Goal: Task Accomplishment & Management: Manage account settings

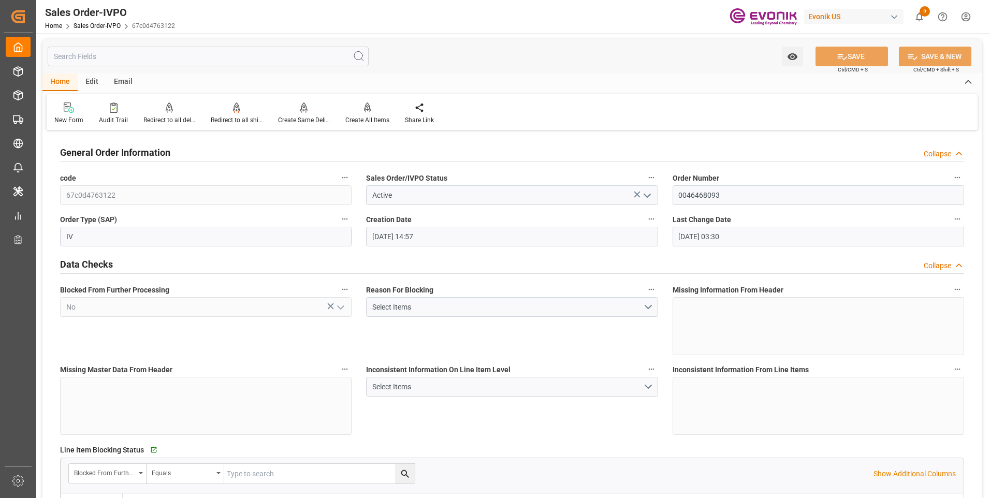
scroll to position [2070, 0]
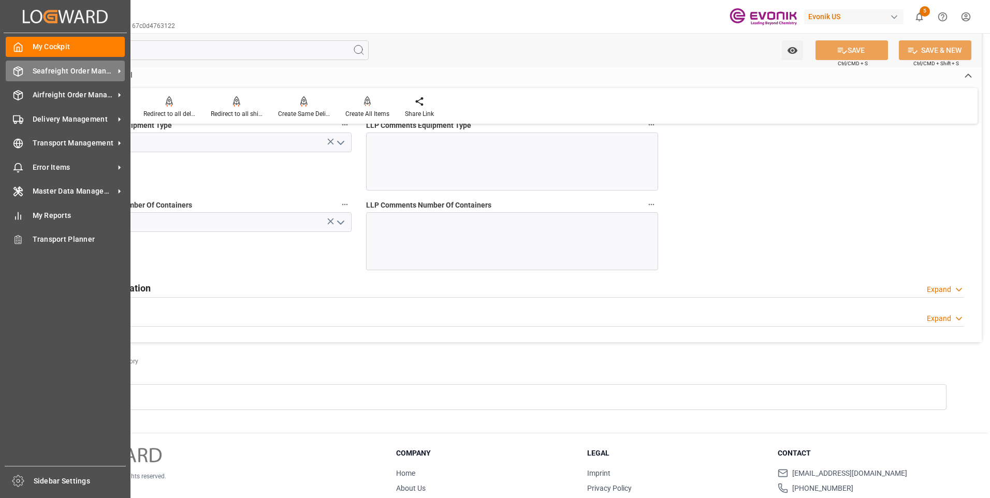
click at [74, 69] on span "Seafreight Order Management" at bounding box center [74, 71] width 82 height 11
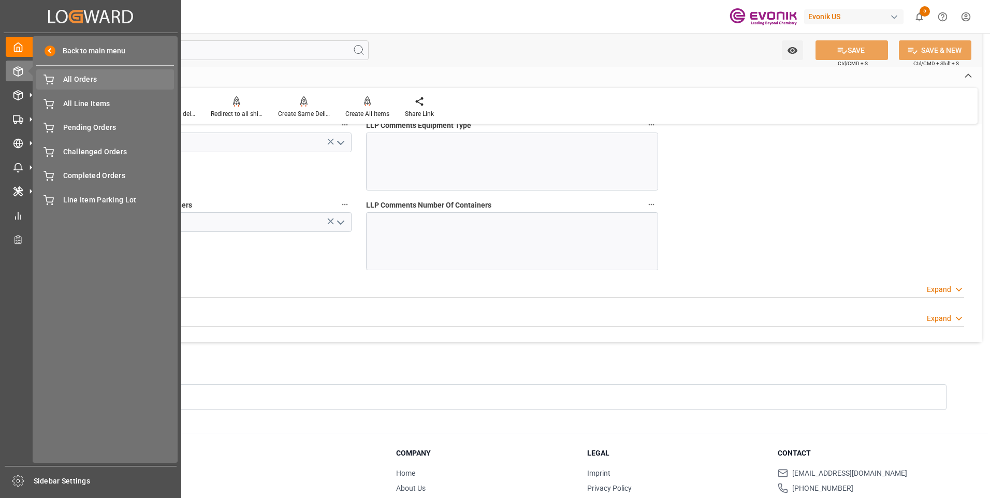
click at [93, 85] on span "All Orders" at bounding box center [118, 79] width 111 height 11
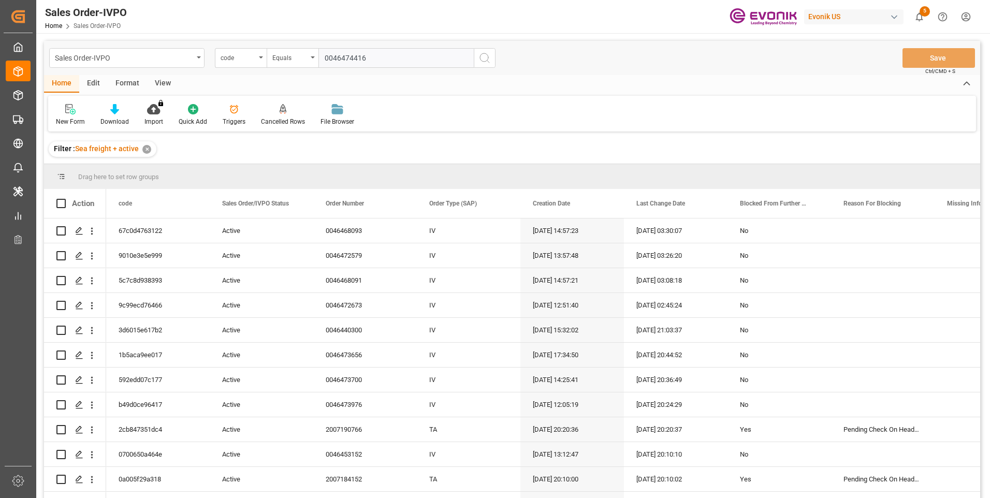
type input "0046474416"
click at [352, 56] on input "0046474416" at bounding box center [395, 58] width 155 height 20
paste input "886d210795ac"
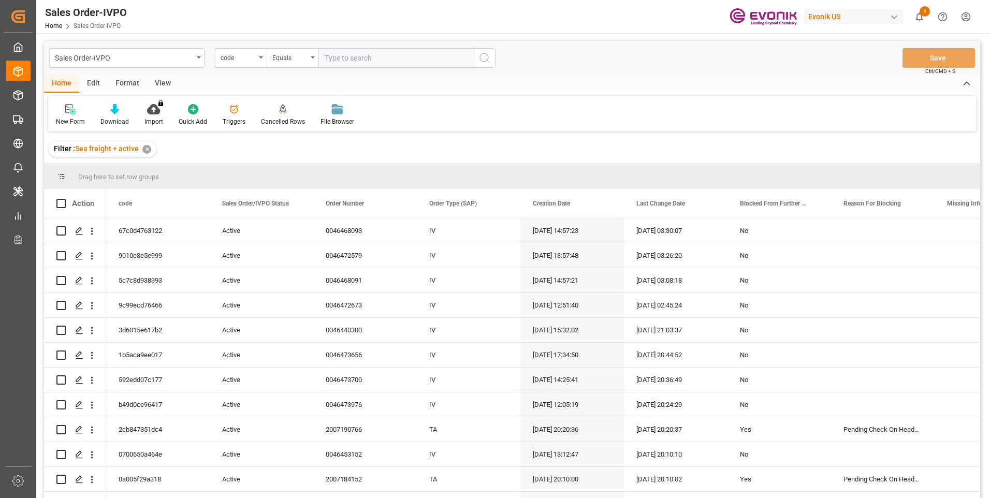
type input "886d210795ac"
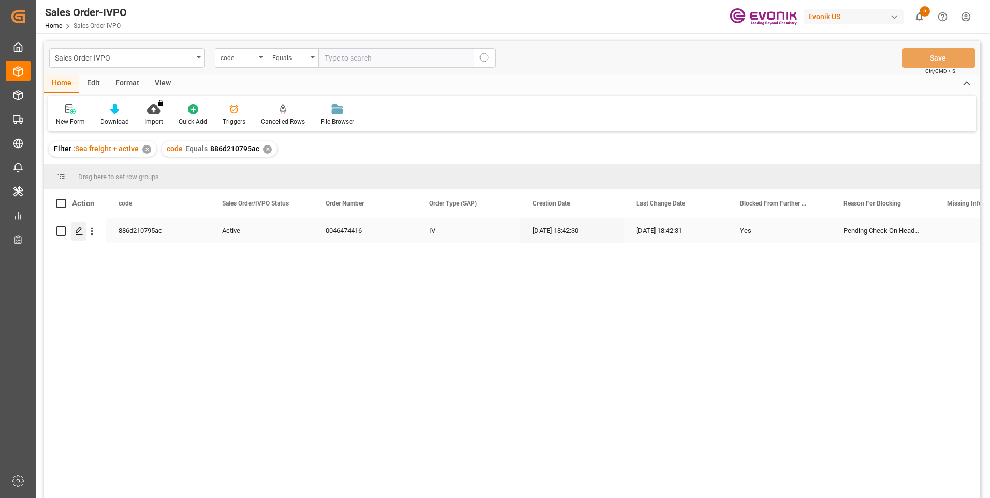
click at [78, 232] on icon "Press SPACE to select this row." at bounding box center [79, 231] width 8 height 8
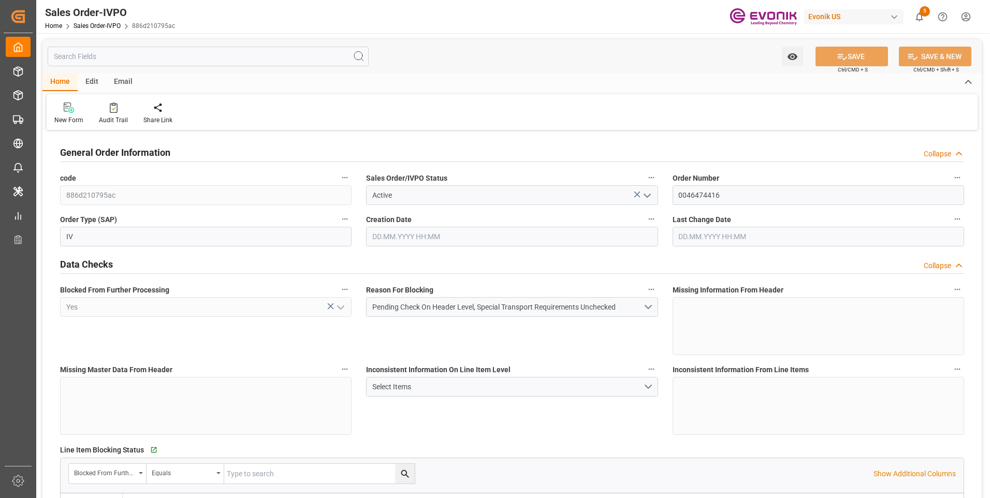
type input "BEANR"
type input "0"
type input "1"
type input "5290"
type input "[DATE] 18:42"
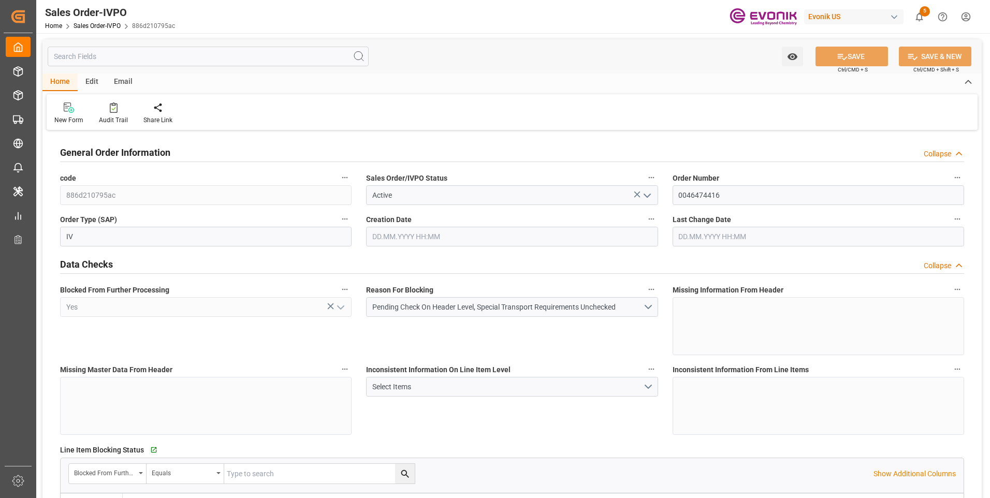
type input "[DATE] 18:42"
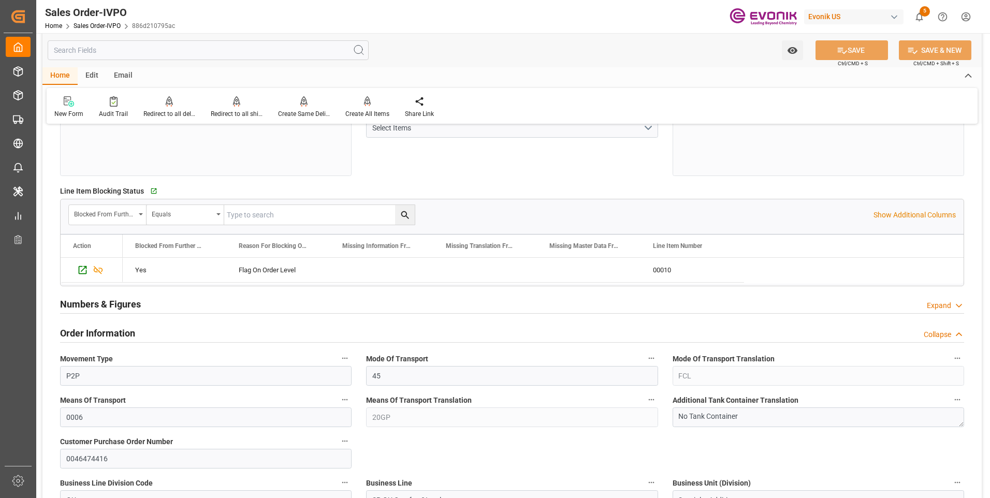
scroll to position [362, 0]
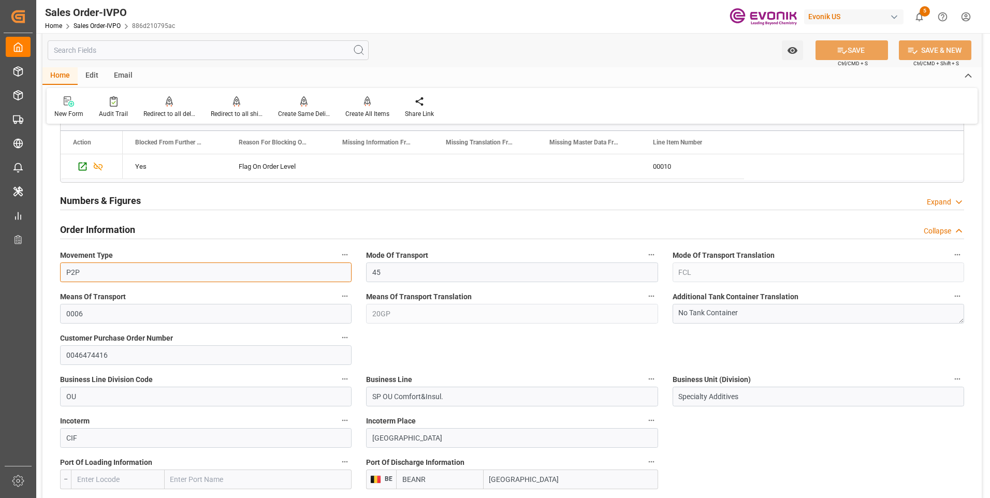
drag, startPoint x: 100, startPoint y: 271, endPoint x: 6, endPoint y: 303, distance: 99.5
click at [61, 269] on input "P2P" at bounding box center [205, 272] width 291 height 20
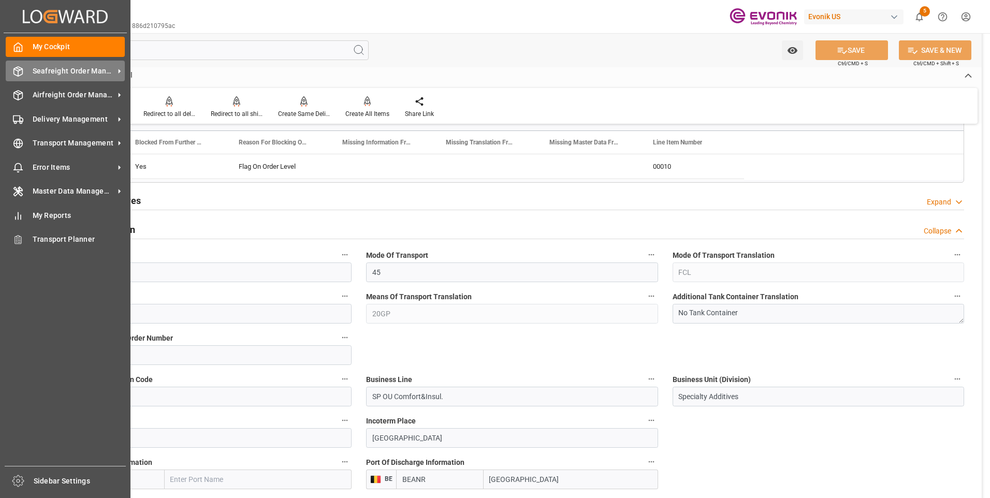
drag, startPoint x: 32, startPoint y: 69, endPoint x: 52, endPoint y: 70, distance: 20.2
click at [32, 69] on div "Seafreight Order Management Seafreight Order Management" at bounding box center [65, 71] width 119 height 20
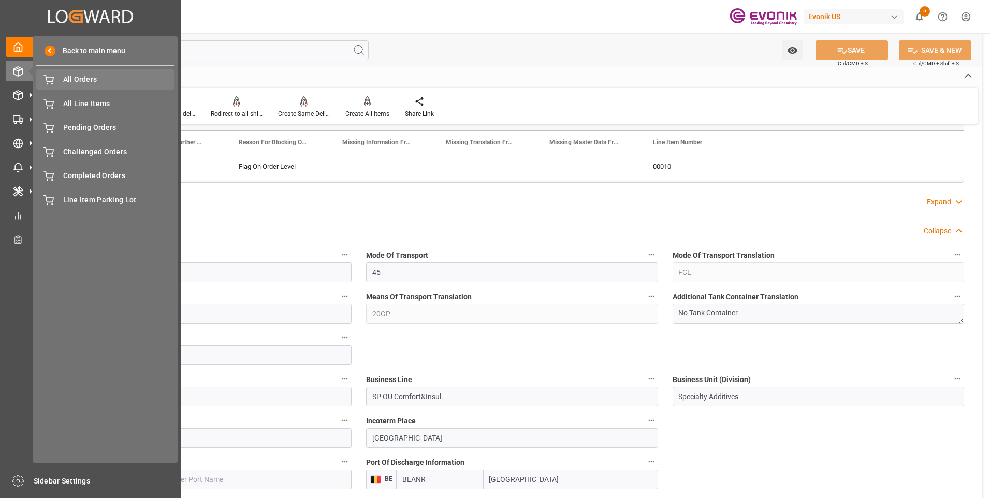
click at [80, 78] on span "All Orders" at bounding box center [118, 79] width 111 height 11
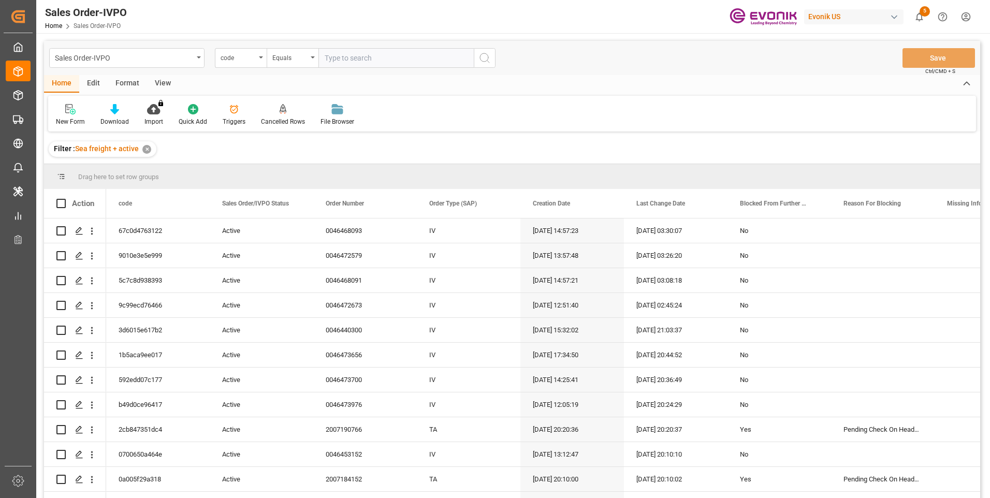
type input "4996603aa21c"
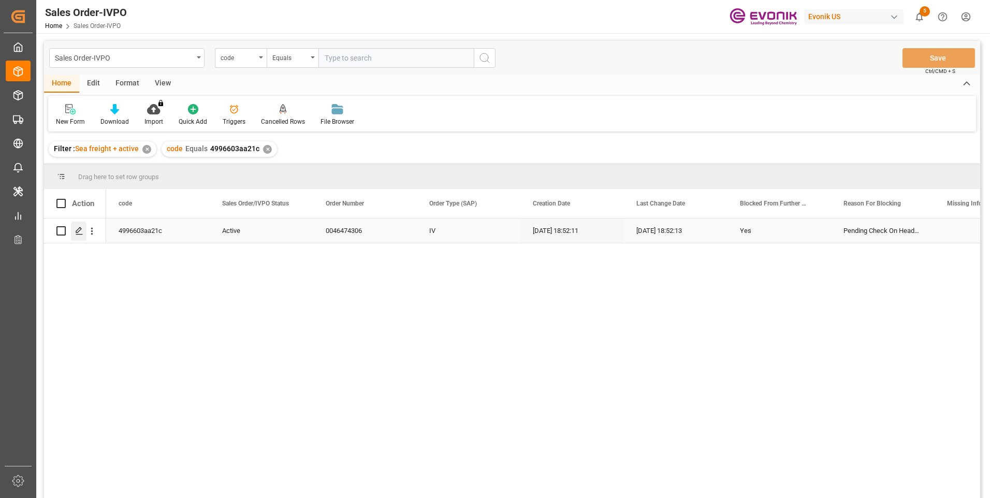
click at [79, 231] on polygon "Press SPACE to select this row." at bounding box center [78, 230] width 5 height 5
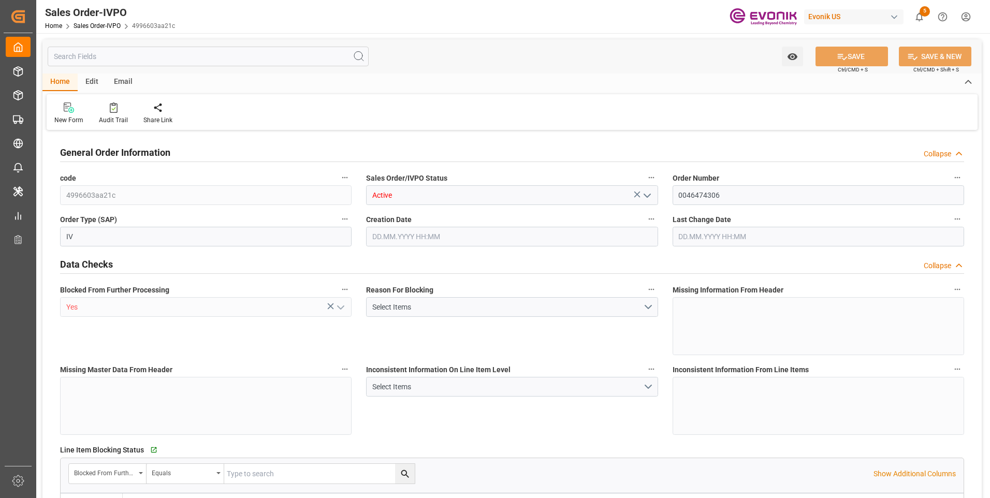
type input "INMAA"
type input "0"
type input "1"
type input "3057.5"
type input "[DATE] 18:52"
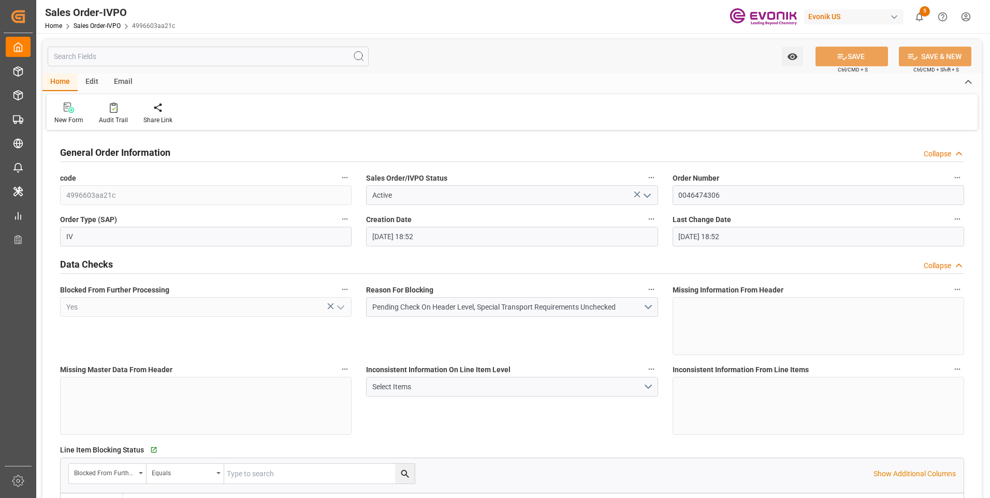
type input "[DATE] 18:52"
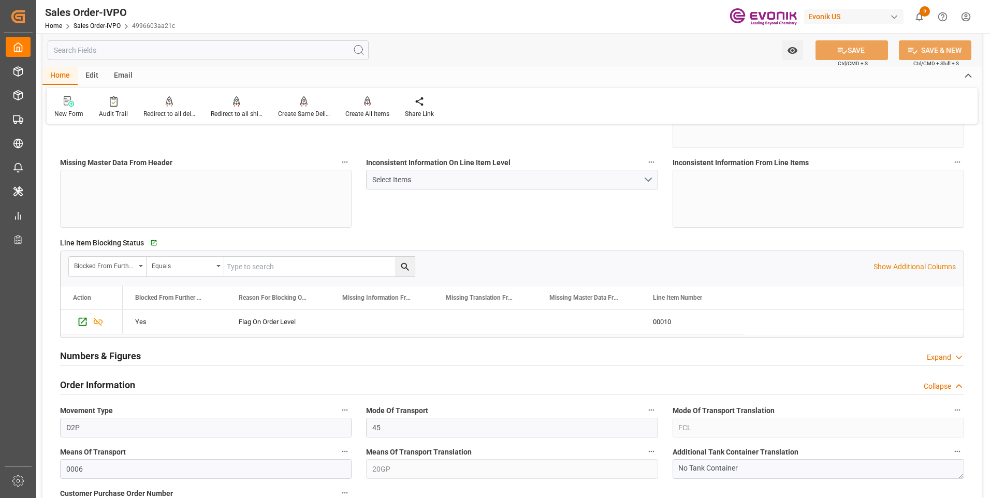
scroll to position [311, 0]
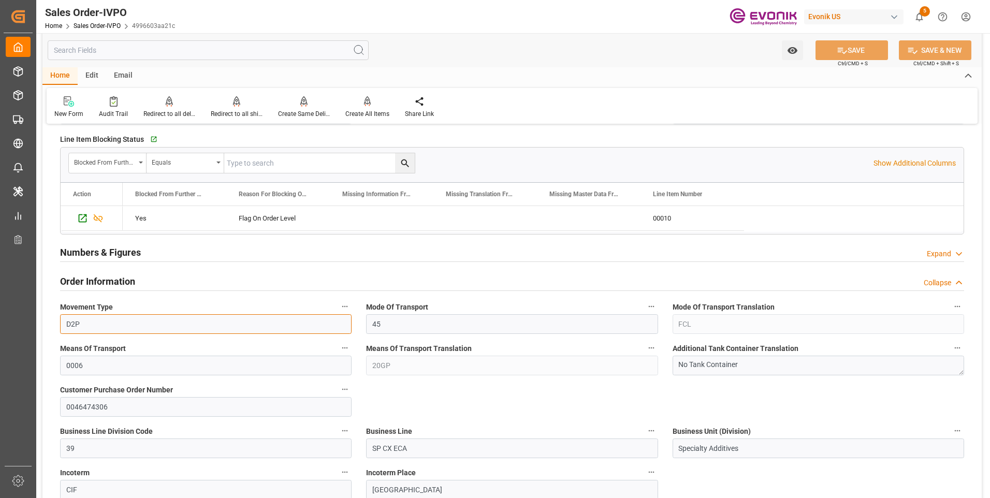
drag, startPoint x: 105, startPoint y: 327, endPoint x: 57, endPoint y: 320, distance: 47.5
click at [56, 321] on div "Movement Type D2P" at bounding box center [206, 316] width 306 height 41
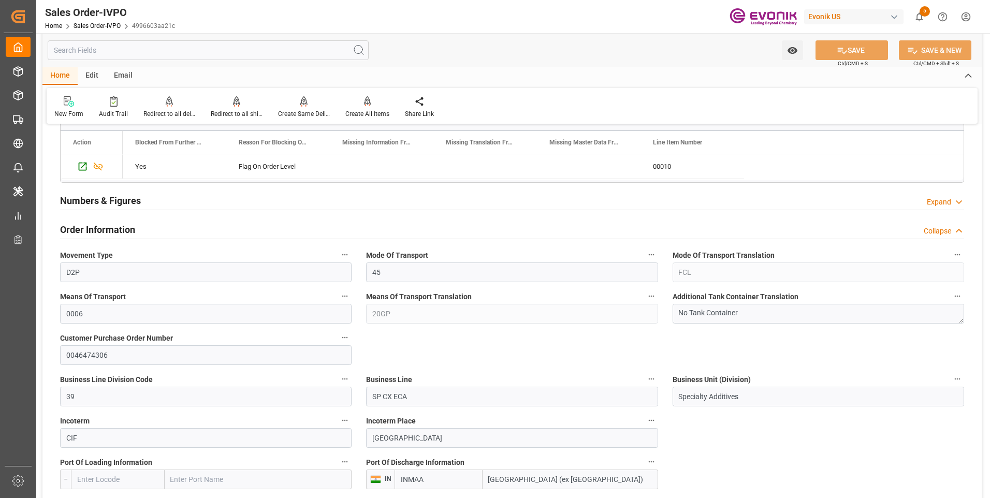
scroll to position [414, 0]
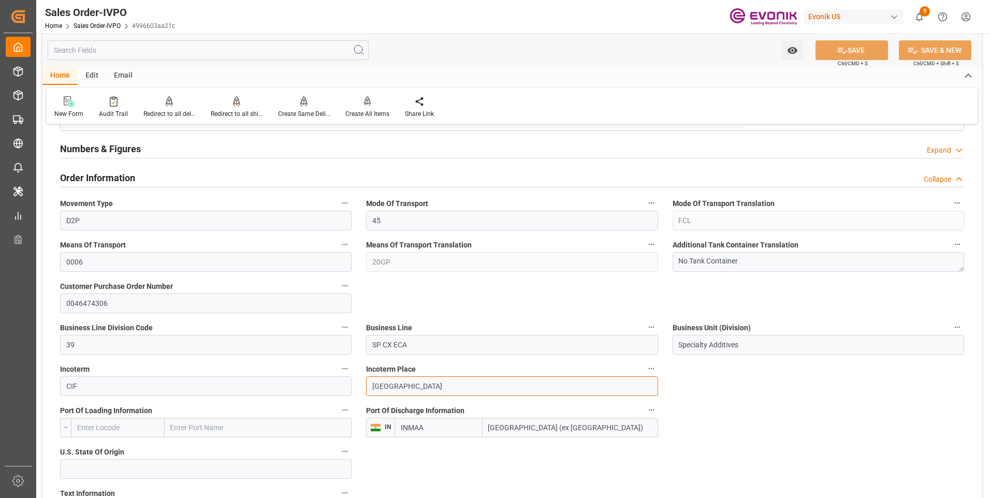
drag, startPoint x: 428, startPoint y: 386, endPoint x: 368, endPoint y: 386, distance: 60.6
click at [368, 386] on input "[GEOGRAPHIC_DATA]" at bounding box center [511, 386] width 291 height 20
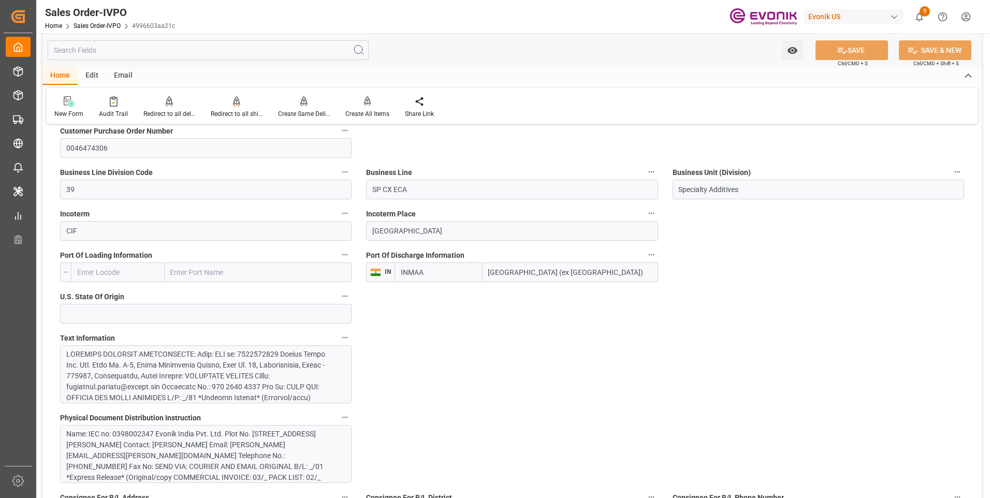
scroll to position [673, 0]
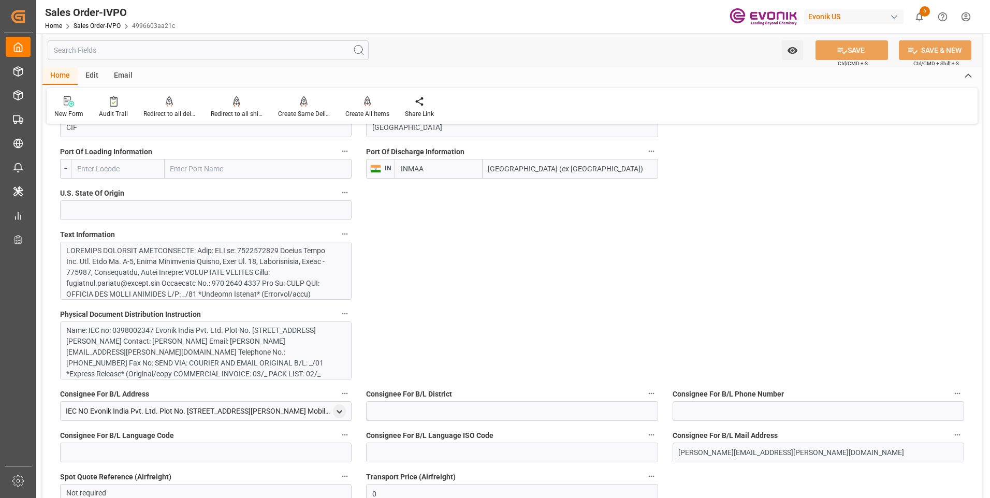
click at [258, 273] on div at bounding box center [201, 353] width 271 height 217
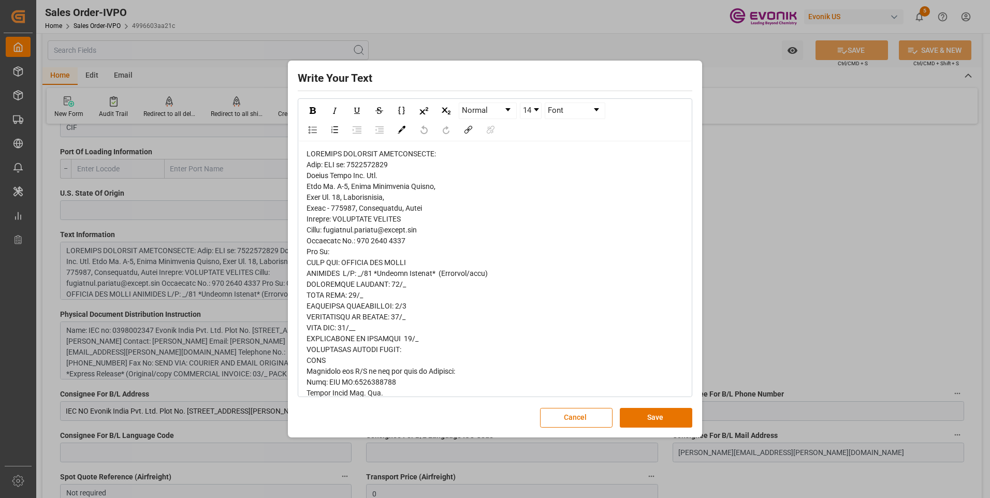
click at [384, 249] on div "rdw-editor" at bounding box center [494, 426] width 377 height 554
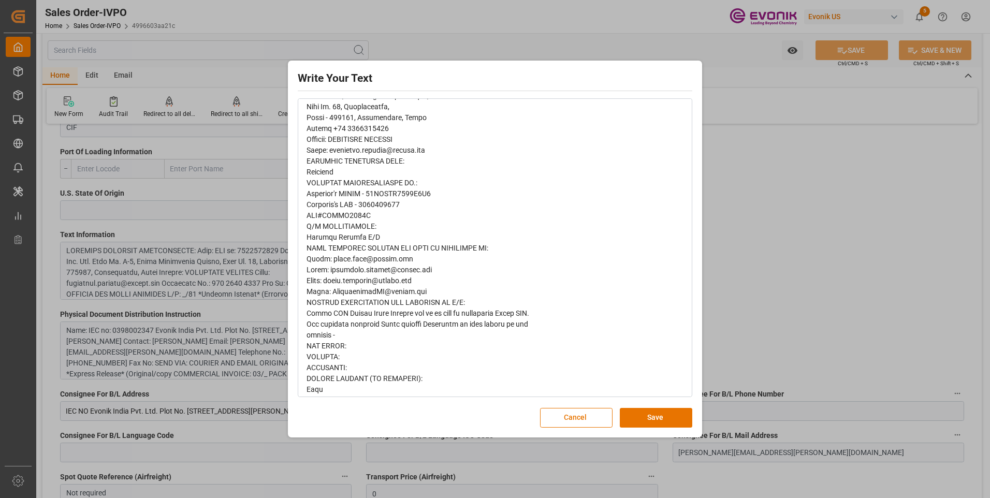
scroll to position [314, 0]
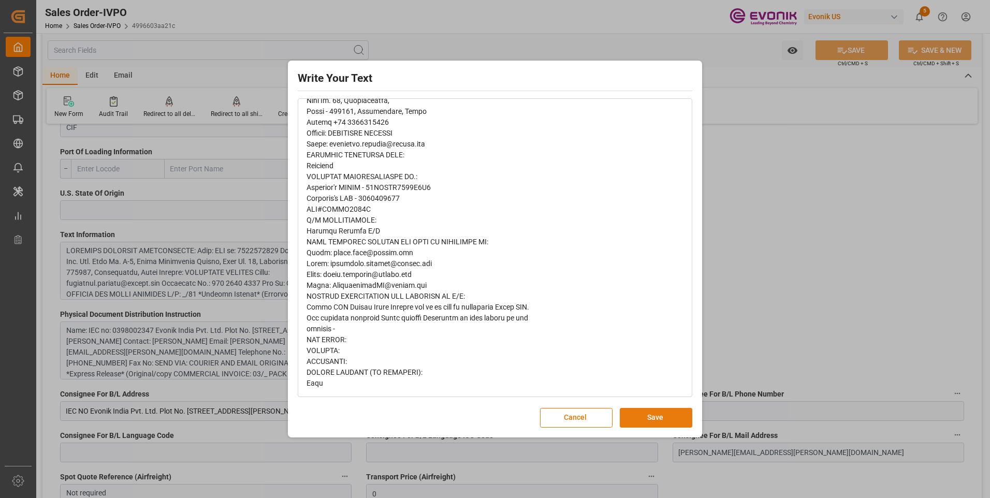
click at [644, 415] on button "Save" at bounding box center [656, 418] width 72 height 20
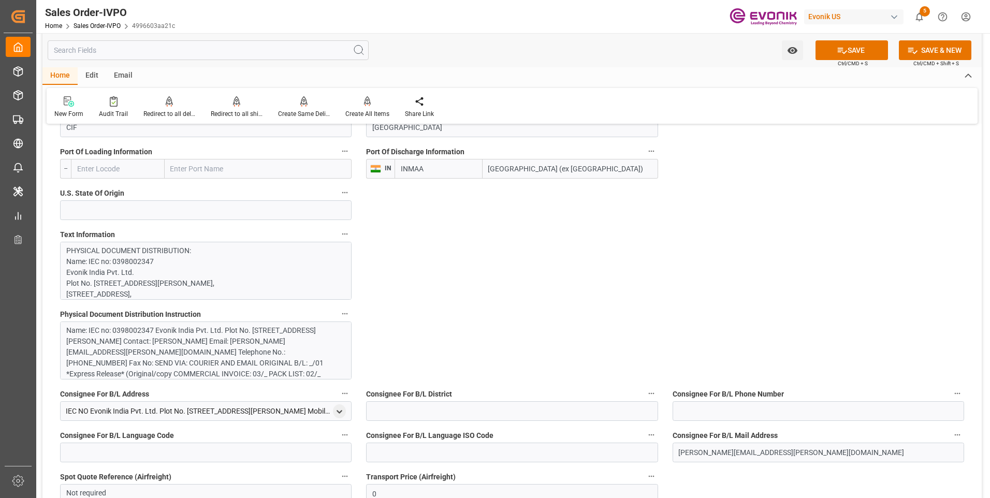
click at [233, 348] on div "Name: IEC no: 0398002347 Evonik India Pvt. Ltd. Plot No. [STREET_ADDRESS][PERSO…" at bounding box center [201, 363] width 271 height 76
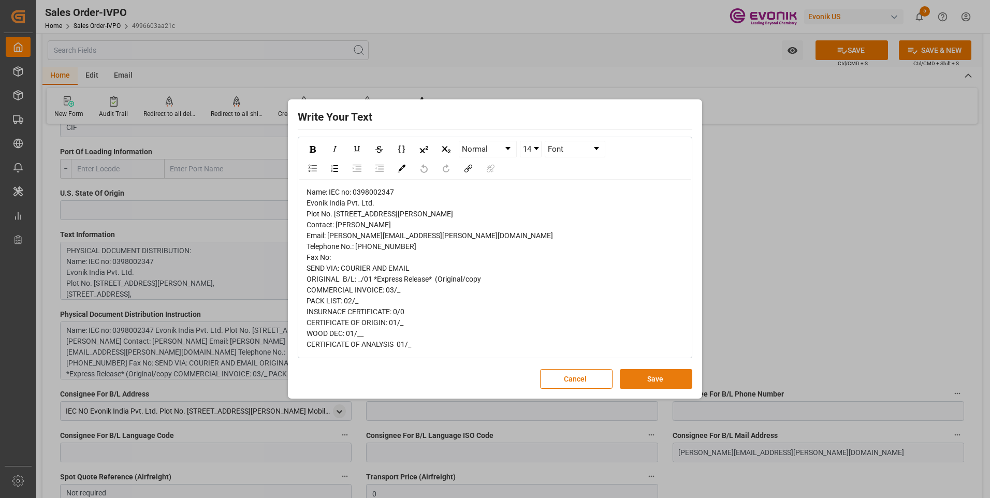
click at [643, 388] on button "Save" at bounding box center [656, 379] width 72 height 20
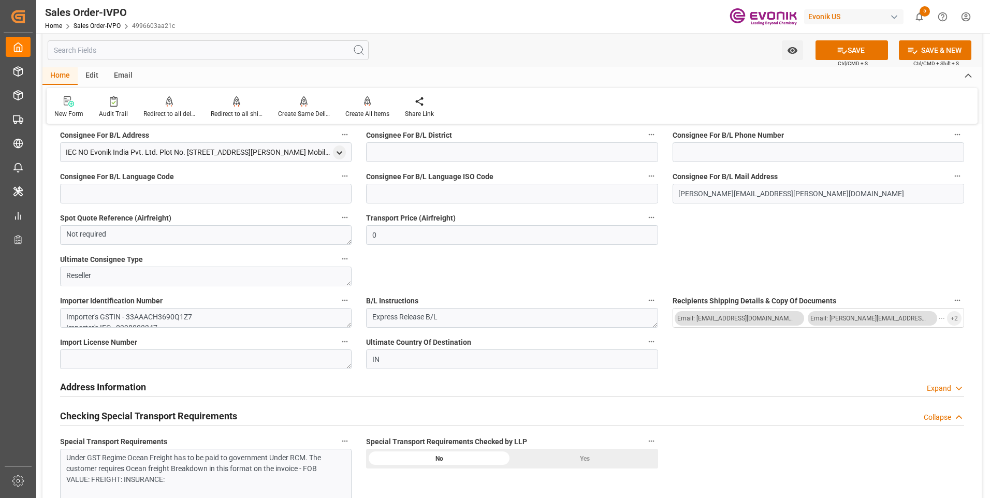
scroll to position [983, 0]
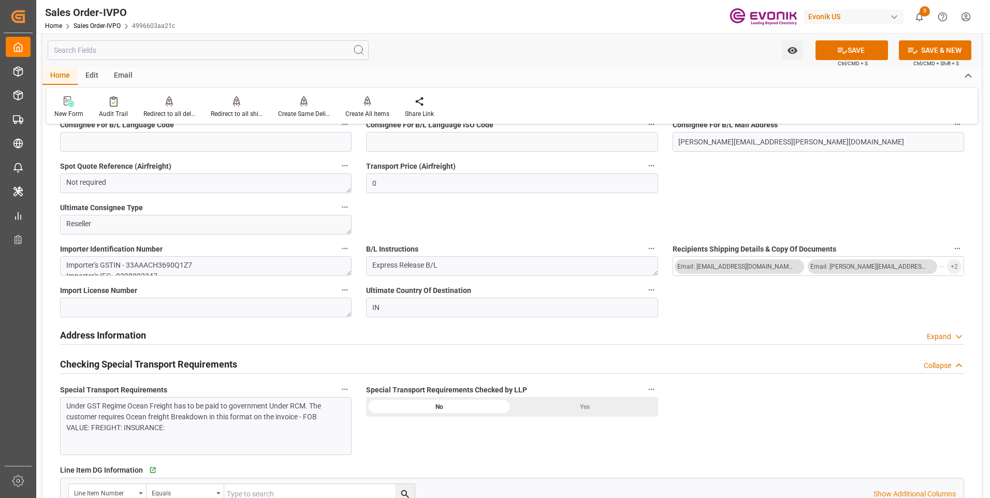
click at [278, 432] on div "Under GST Regime Ocean Freight has to be paid to government Under RCM. The cust…" at bounding box center [201, 417] width 271 height 33
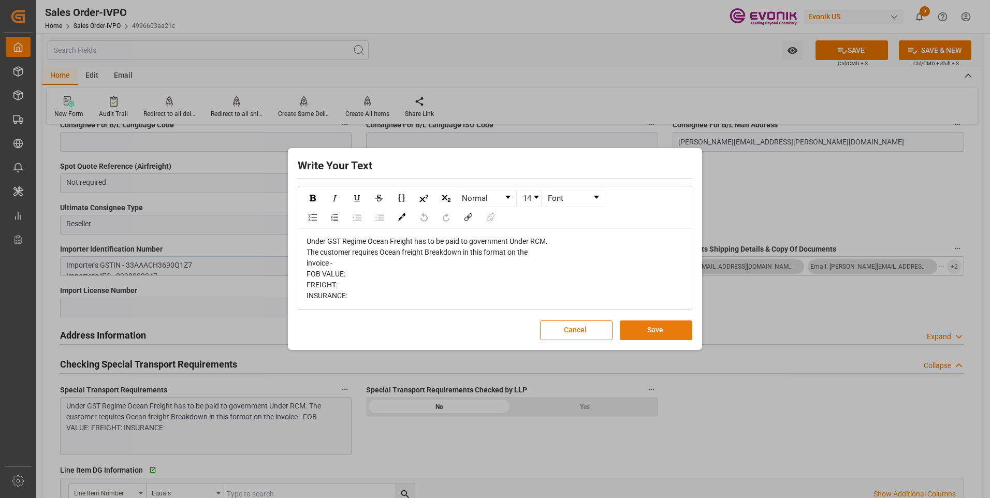
click at [639, 327] on button "Save" at bounding box center [656, 330] width 72 height 20
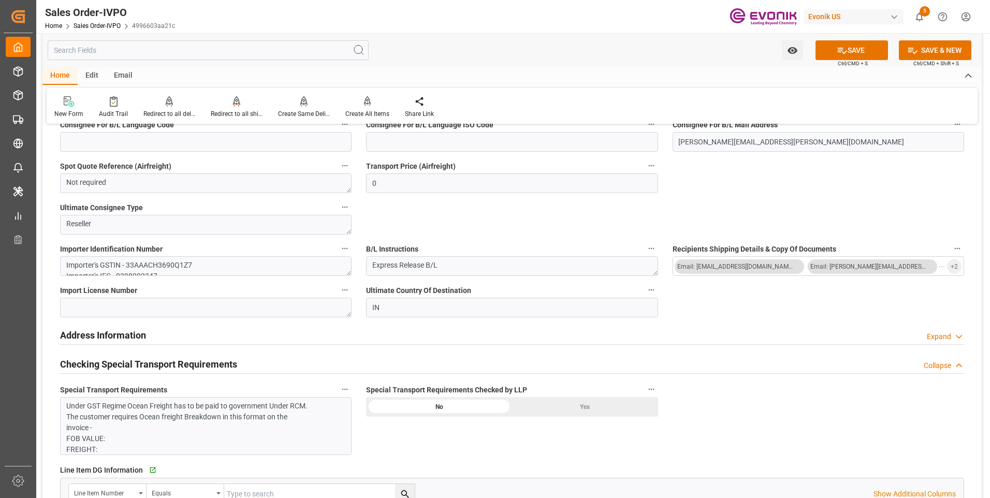
scroll to position [1087, 0]
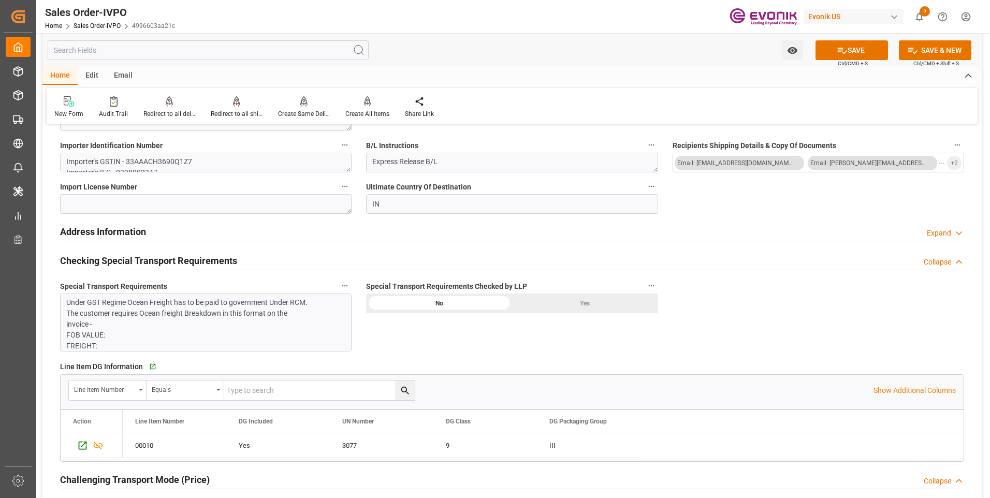
click at [587, 299] on div "Yes" at bounding box center [585, 303] width 146 height 20
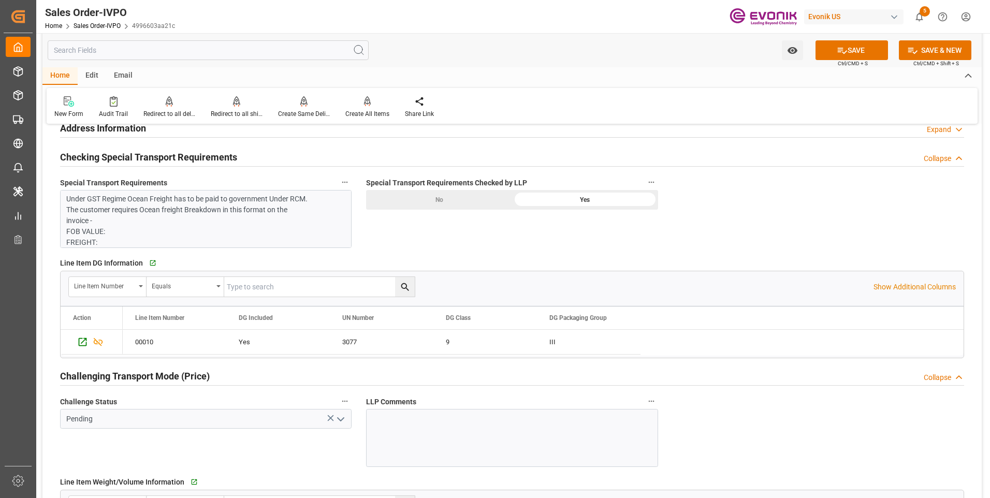
scroll to position [1242, 0]
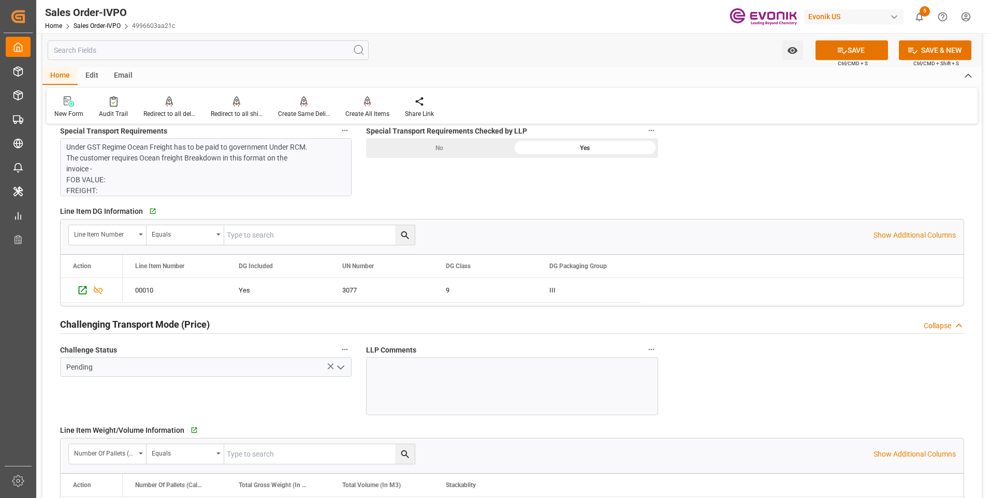
click at [335, 363] on icon "open menu" at bounding box center [340, 367] width 12 height 12
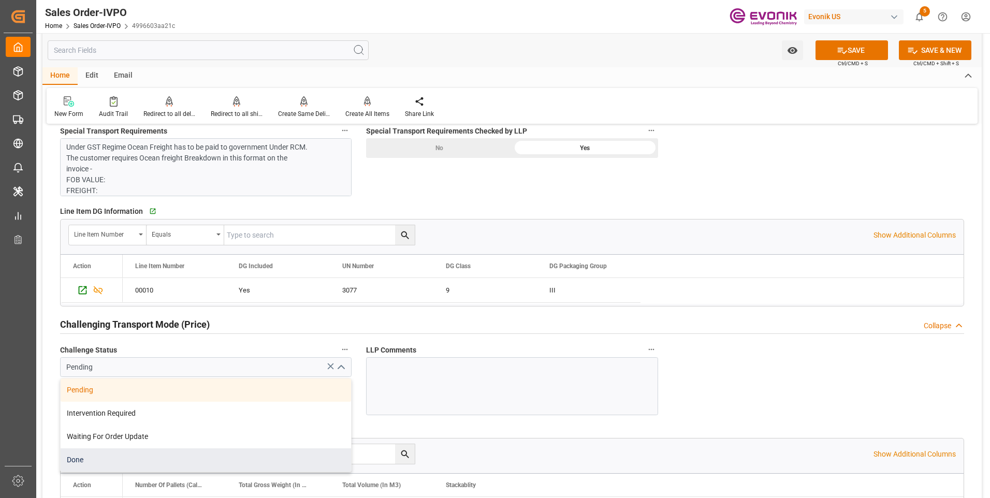
click at [93, 458] on div "Done" at bounding box center [206, 459] width 290 height 23
type input "Done"
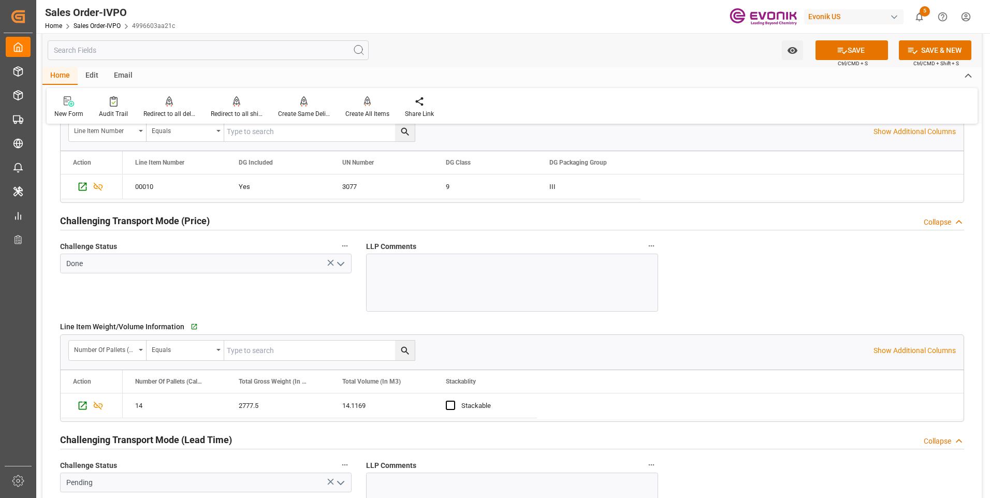
scroll to position [1449, 0]
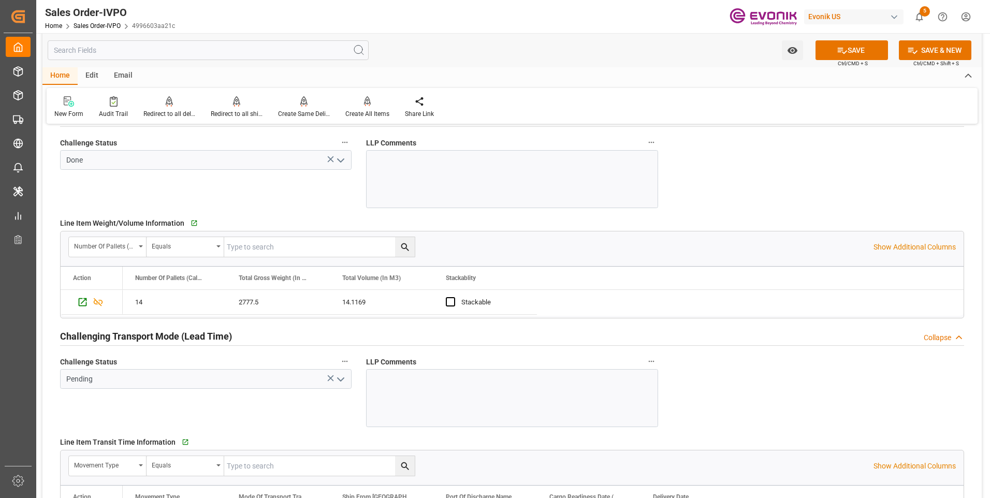
click at [339, 382] on icon "open menu" at bounding box center [340, 379] width 12 height 12
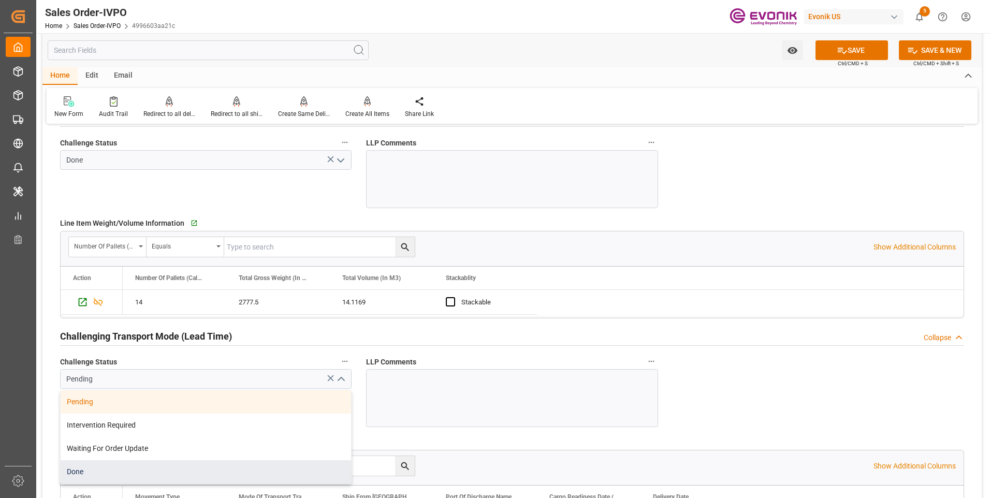
click at [136, 474] on div "Done" at bounding box center [206, 471] width 290 height 23
type input "Done"
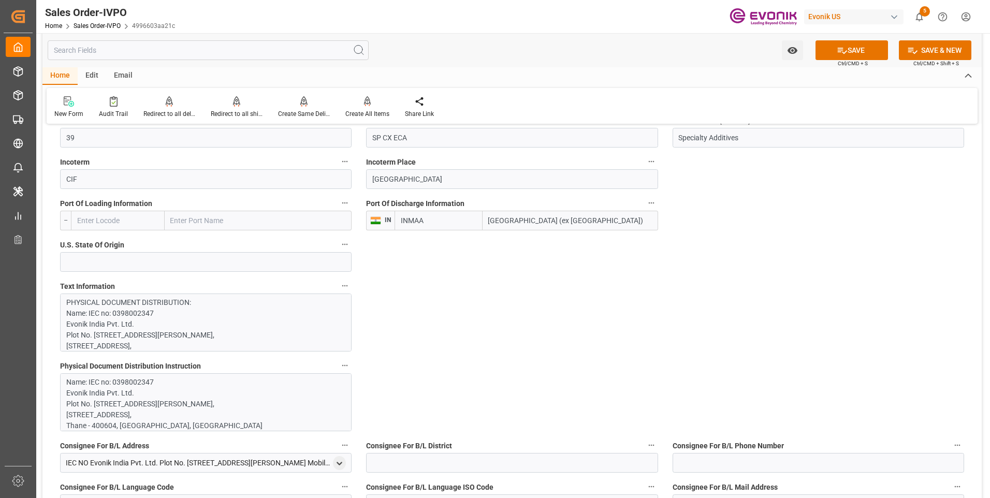
scroll to position [414, 0]
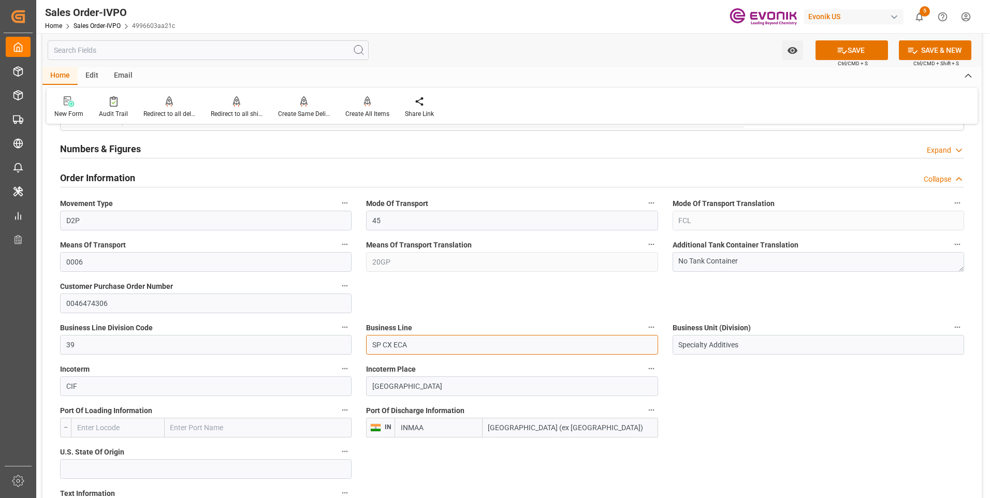
drag, startPoint x: 418, startPoint y: 344, endPoint x: 365, endPoint y: 339, distance: 53.6
click at [365, 339] on div "Business Line SP CX ECA" at bounding box center [512, 337] width 306 height 41
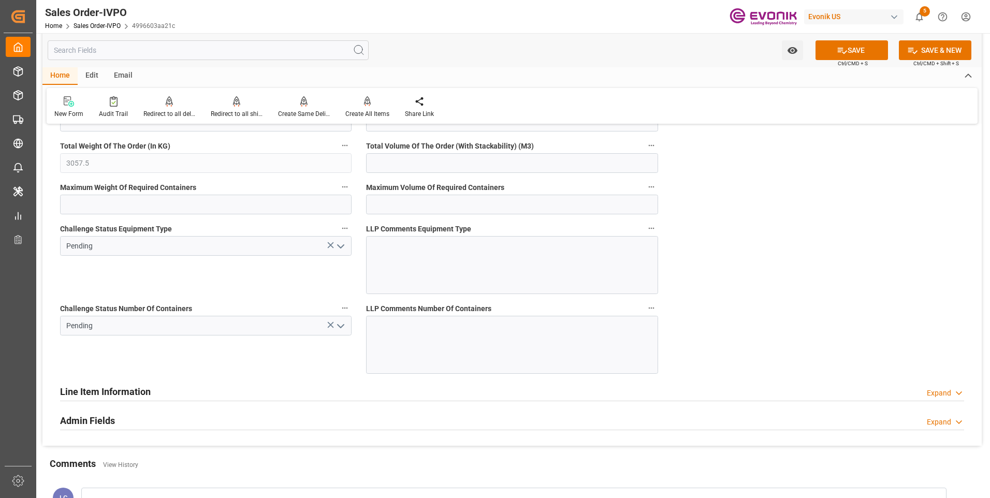
scroll to position [2019, 0]
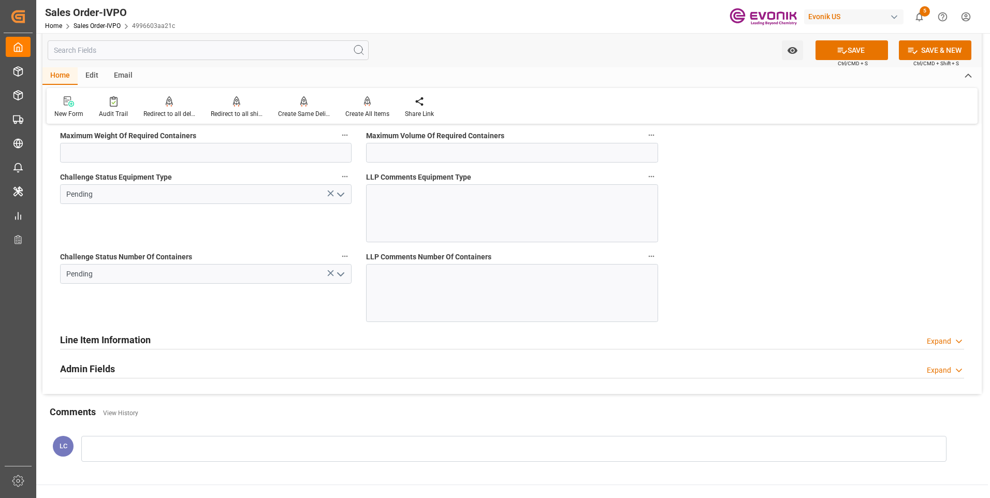
click at [341, 193] on icon "open menu" at bounding box center [340, 194] width 12 height 12
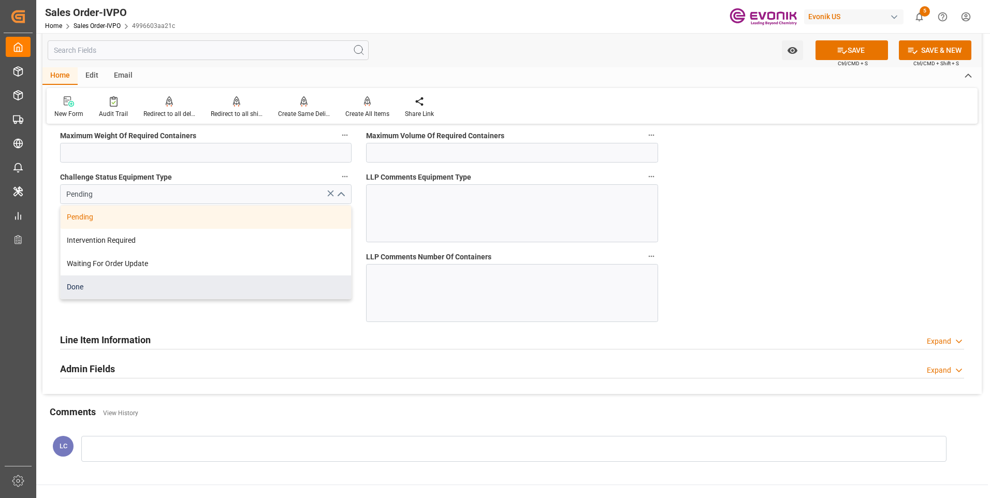
click at [126, 284] on div "Done" at bounding box center [206, 286] width 290 height 23
type input "Done"
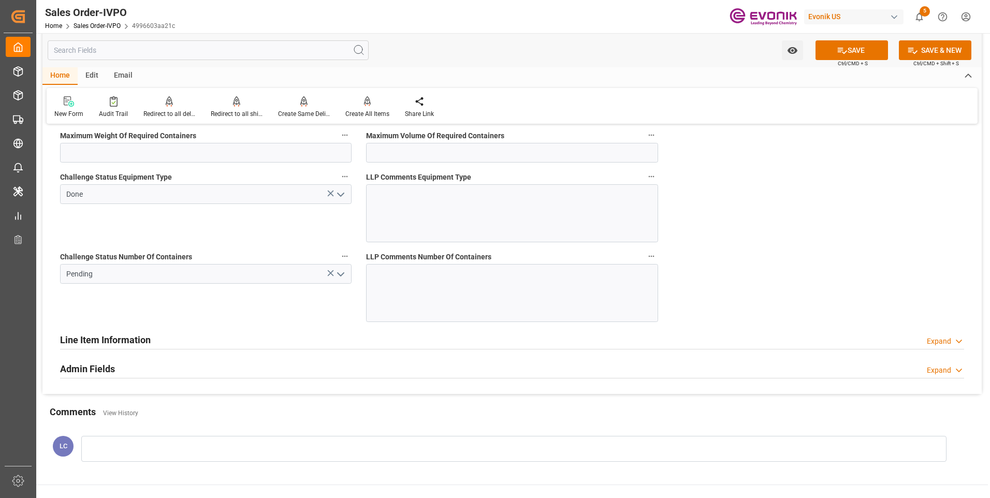
drag, startPoint x: 341, startPoint y: 275, endPoint x: 337, endPoint y: 279, distance: 5.5
click at [341, 275] on icon "open menu" at bounding box center [340, 274] width 12 height 12
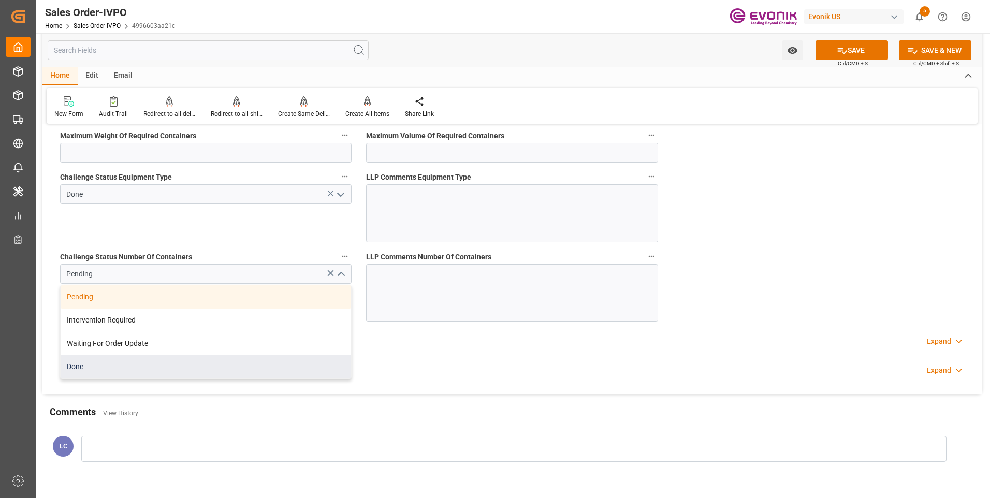
click at [97, 370] on div "Done" at bounding box center [206, 366] width 290 height 23
type input "Done"
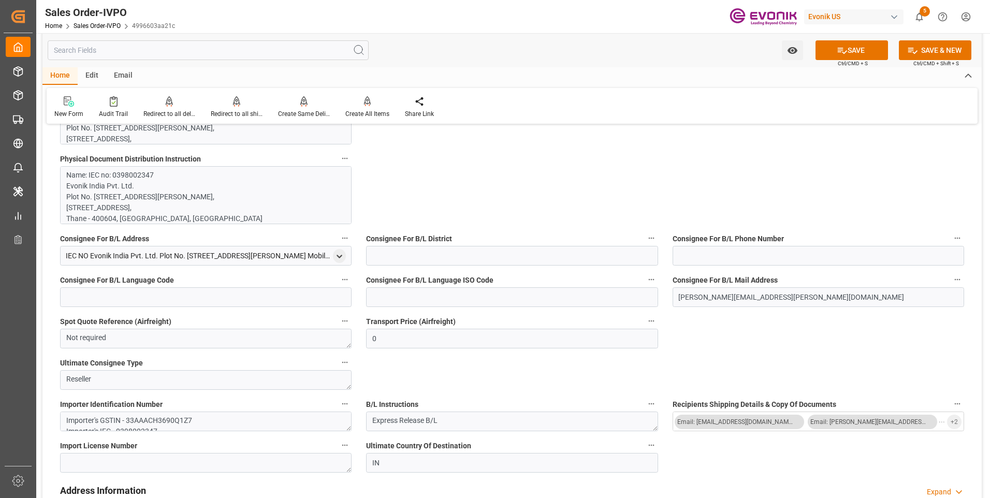
scroll to position [621, 0]
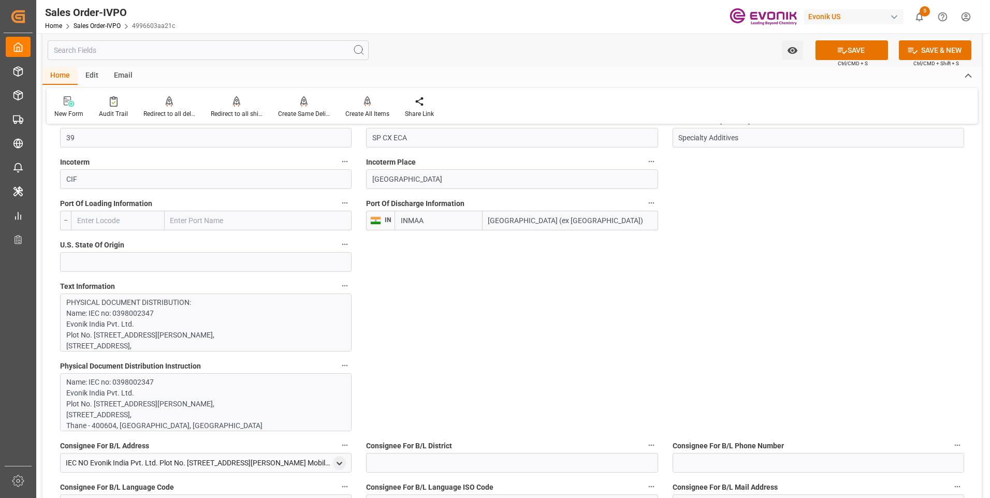
click at [538, 225] on input "[GEOGRAPHIC_DATA] (ex [GEOGRAPHIC_DATA])" at bounding box center [569, 221] width 175 height 20
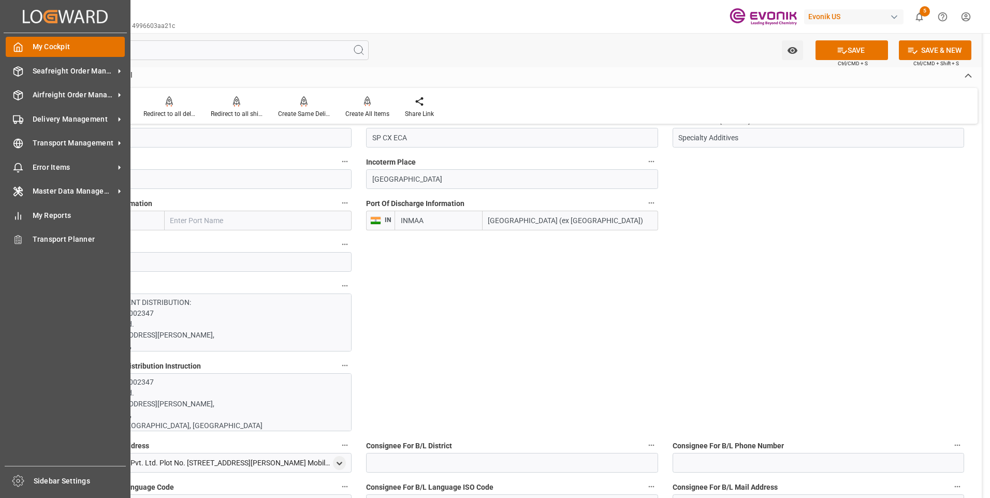
click at [24, 49] on div "My Cockpit My Cockpit" at bounding box center [65, 47] width 119 height 20
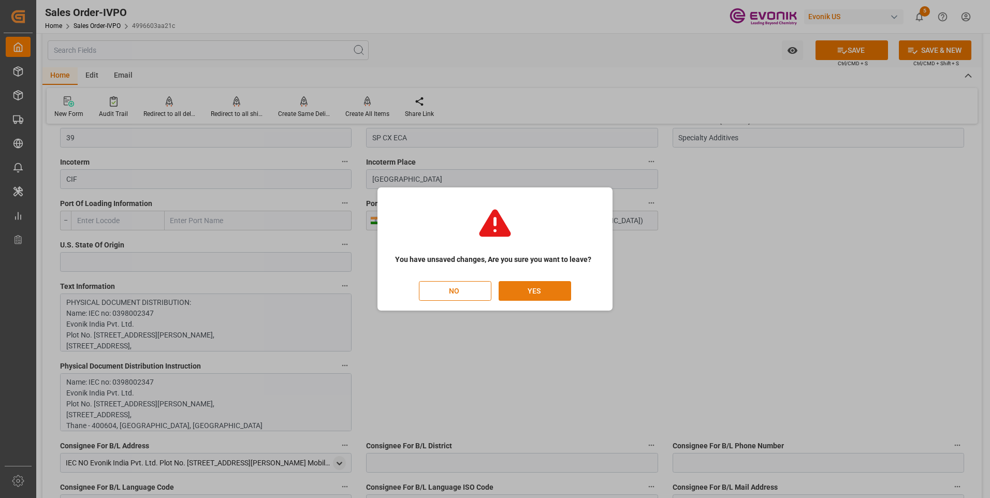
click at [557, 296] on button "YES" at bounding box center [534, 291] width 72 height 20
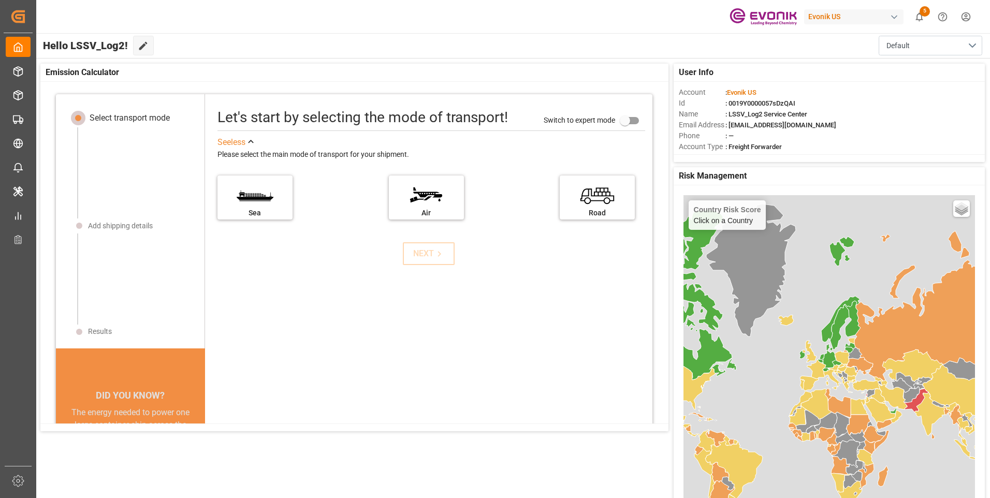
click at [963, 18] on html "Created by potrace 1.15, written by [PERSON_NAME] [DATE]-[DATE] Created by potr…" at bounding box center [495, 249] width 990 height 498
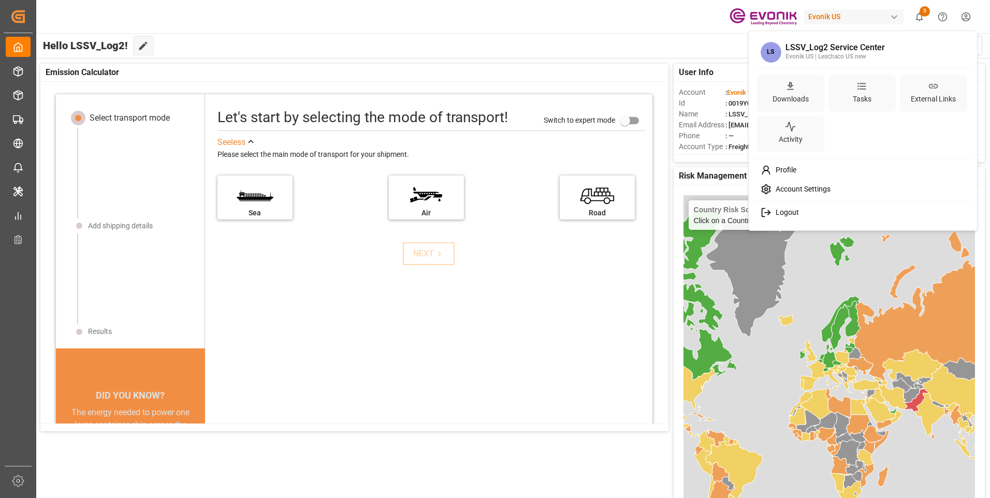
click at [788, 213] on span "Logout" at bounding box center [784, 212] width 27 height 9
